Goal: Transaction & Acquisition: Book appointment/travel/reservation

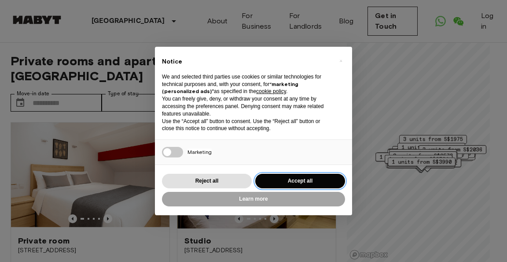
click at [283, 181] on button "Accept all" at bounding box center [300, 181] width 90 height 15
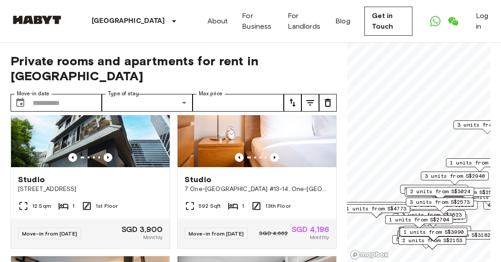
scroll to position [257, 0]
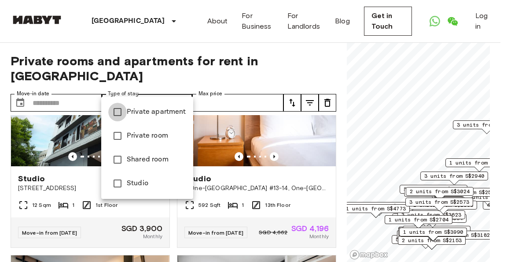
type input "**********"
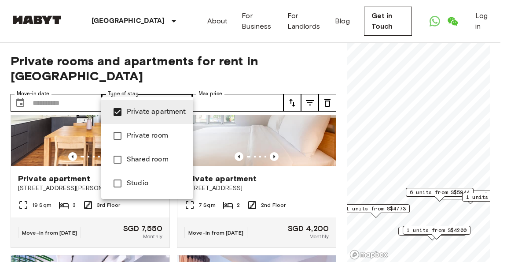
click at [209, 111] on div at bounding box center [253, 131] width 507 height 262
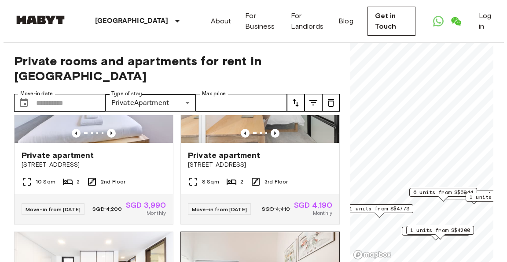
scroll to position [56, 0]
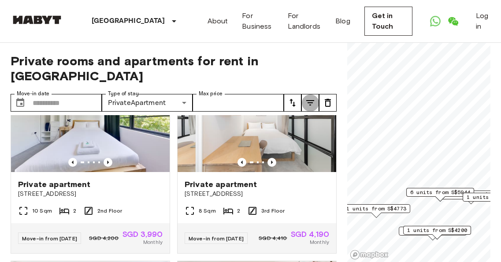
click at [310, 97] on icon "tune" at bounding box center [310, 102] width 11 height 11
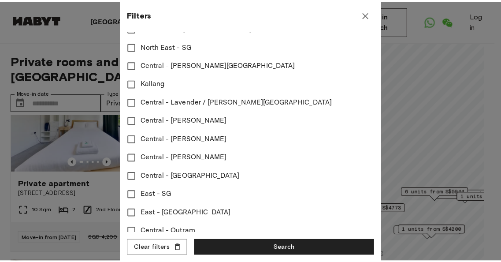
scroll to position [405, 0]
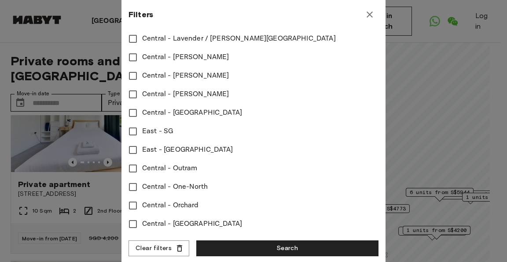
click at [371, 13] on icon "button" at bounding box center [370, 14] width 6 height 6
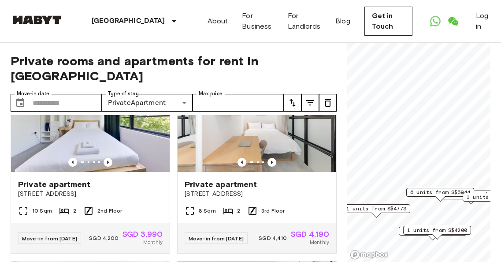
click at [326, 97] on icon "tune" at bounding box center [327, 102] width 11 height 11
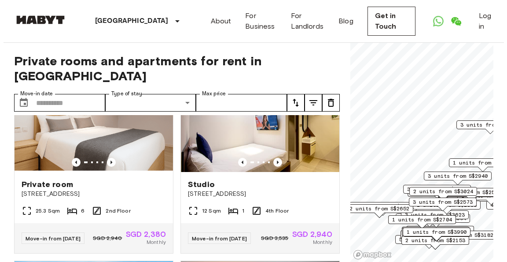
scroll to position [1692, 0]
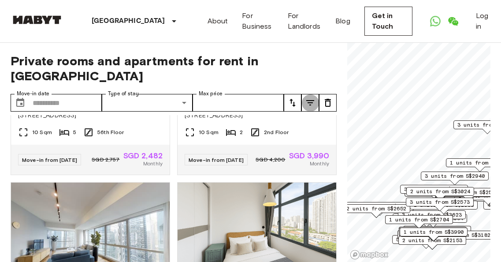
click at [314, 97] on icon "tune" at bounding box center [310, 102] width 11 height 11
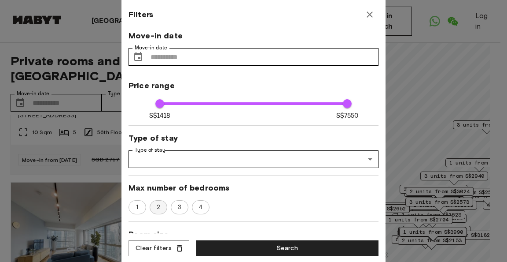
click at [159, 204] on span "2" at bounding box center [158, 207] width 13 height 9
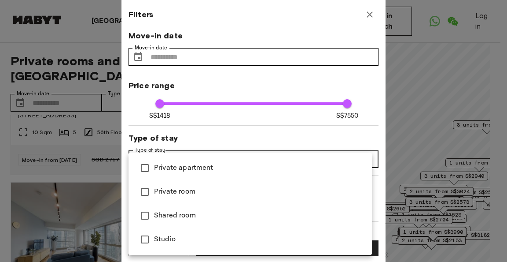
type input "****"
type input "**********"
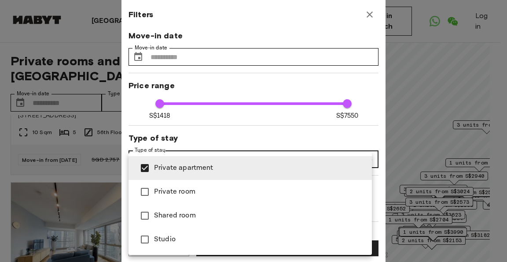
click at [236, 135] on div at bounding box center [253, 131] width 507 height 262
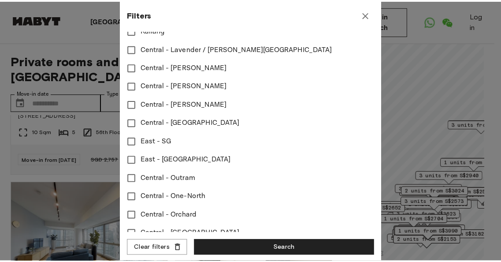
scroll to position [405, 0]
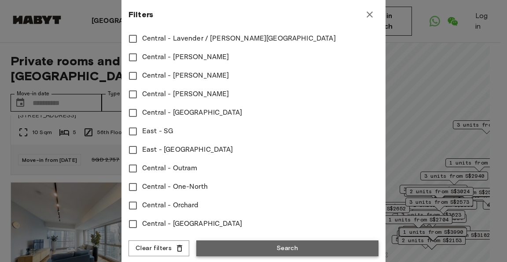
click at [259, 249] on button "Search" at bounding box center [287, 248] width 182 height 16
type input "**********"
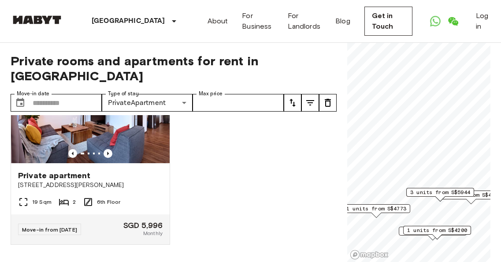
scroll to position [56, 0]
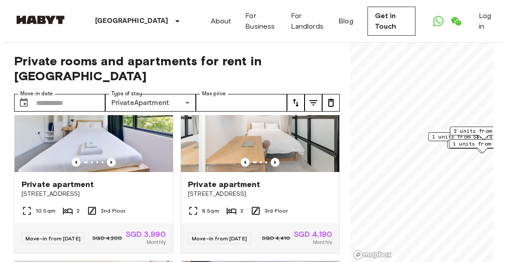
scroll to position [461, 0]
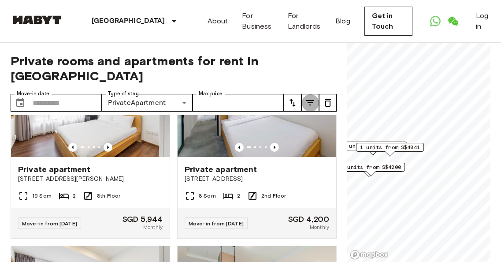
click at [308, 97] on icon "tune" at bounding box center [310, 102] width 11 height 11
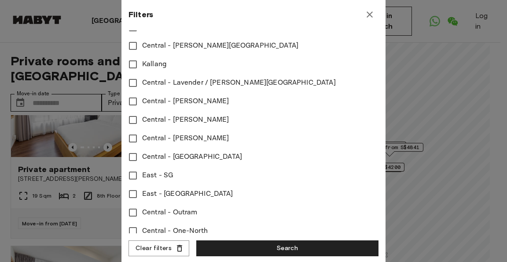
scroll to position [355, 0]
click at [409, 130] on div at bounding box center [253, 131] width 507 height 262
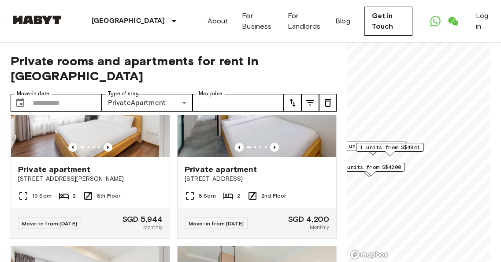
click at [311, 100] on icon "tune" at bounding box center [310, 102] width 8 height 5
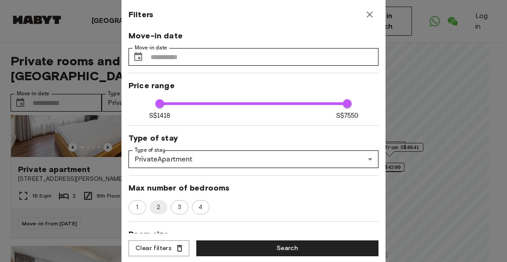
click at [426, 103] on div at bounding box center [253, 131] width 507 height 262
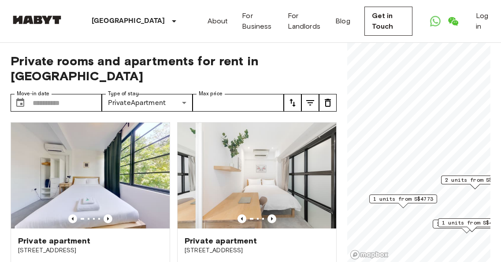
click at [307, 97] on icon "tune" at bounding box center [310, 102] width 11 height 11
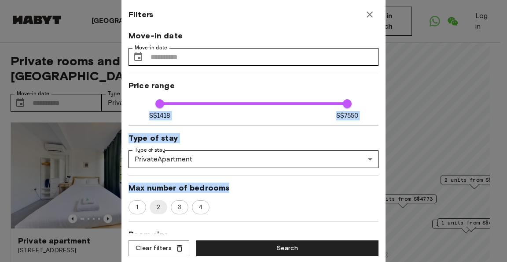
drag, startPoint x: 270, startPoint y: 195, endPoint x: 300, endPoint y: 121, distance: 80.4
click at [303, 122] on div "**********" at bounding box center [254, 131] width 250 height 203
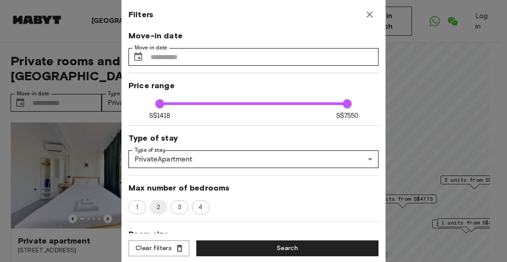
click at [269, 91] on div "**********" at bounding box center [254, 131] width 250 height 203
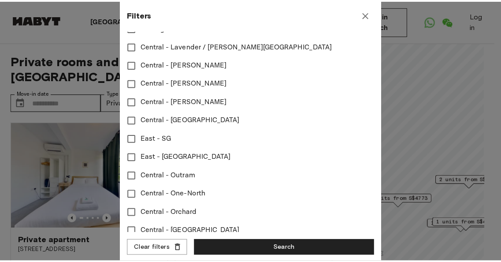
scroll to position [405, 0]
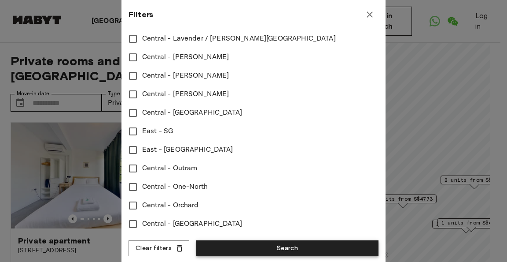
click at [262, 242] on button "Search" at bounding box center [287, 248] width 182 height 16
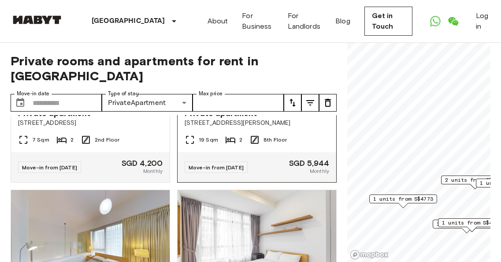
scroll to position [319, 0]
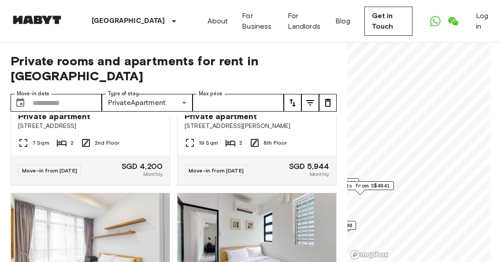
scroll to position [61, 0]
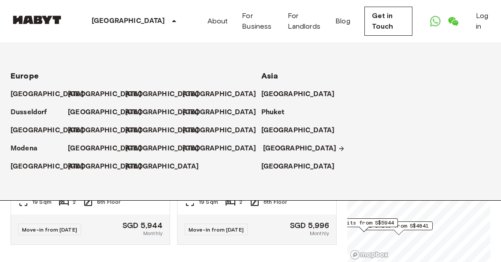
click at [271, 149] on p "[GEOGRAPHIC_DATA]" at bounding box center [300, 148] width 74 height 11
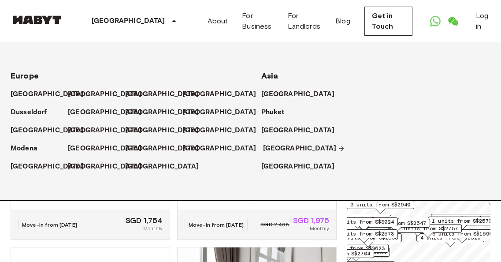
scroll to position [1908, 0]
